Goal: Task Accomplishment & Management: Use online tool/utility

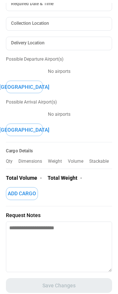
scroll to position [77, 0]
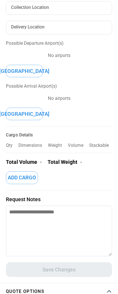
type textarea "*"
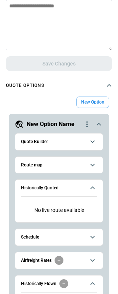
scroll to position [312, 0]
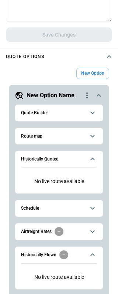
click at [37, 111] on h6 "Quote Builder" at bounding box center [34, 113] width 27 height 5
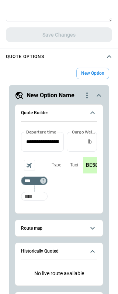
click at [34, 195] on input "Too short" at bounding box center [35, 196] width 24 height 13
type input "*"
type input "***"
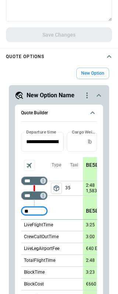
type input "*"
type input "***"
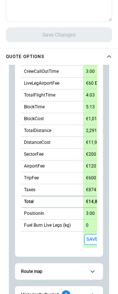
scroll to position [189, 0]
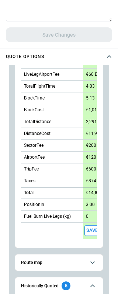
click at [90, 229] on button "Save" at bounding box center [92, 230] width 15 height 11
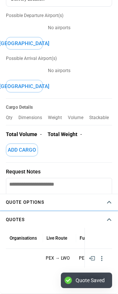
scroll to position [166, 0]
type textarea "*"
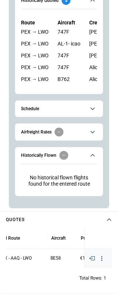
scroll to position [0, 139]
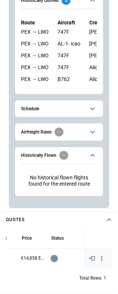
click at [102, 259] on icon "button" at bounding box center [101, 258] width 7 height 7
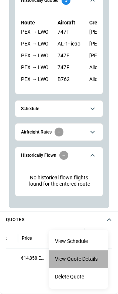
click at [91, 261] on li "View Quote Details" at bounding box center [78, 259] width 59 height 18
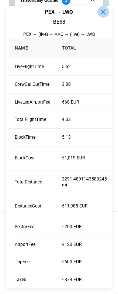
click at [99, 13] on icon "button" at bounding box center [103, 11] width 9 height 9
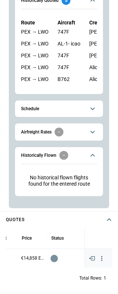
click at [99, 257] on icon "button" at bounding box center [101, 258] width 7 height 7
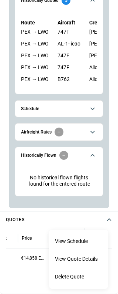
click at [80, 240] on li "View Schedule" at bounding box center [78, 242] width 59 height 18
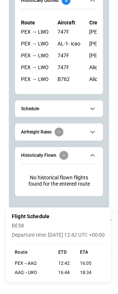
click at [1, 235] on div at bounding box center [59, 147] width 118 height 294
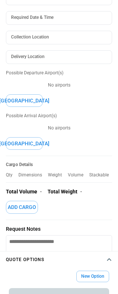
scroll to position [0, 0]
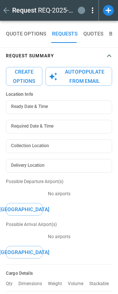
click at [104, 11] on icon at bounding box center [108, 10] width 11 height 11
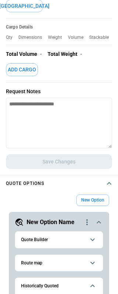
scroll to position [369, 0]
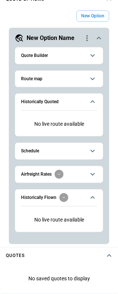
click at [52, 57] on span "Quote Builder" at bounding box center [53, 55] width 64 height 5
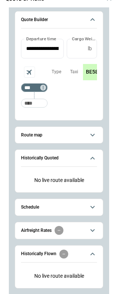
scroll to position [425, 0]
